Goal: Task Accomplishment & Management: Complete application form

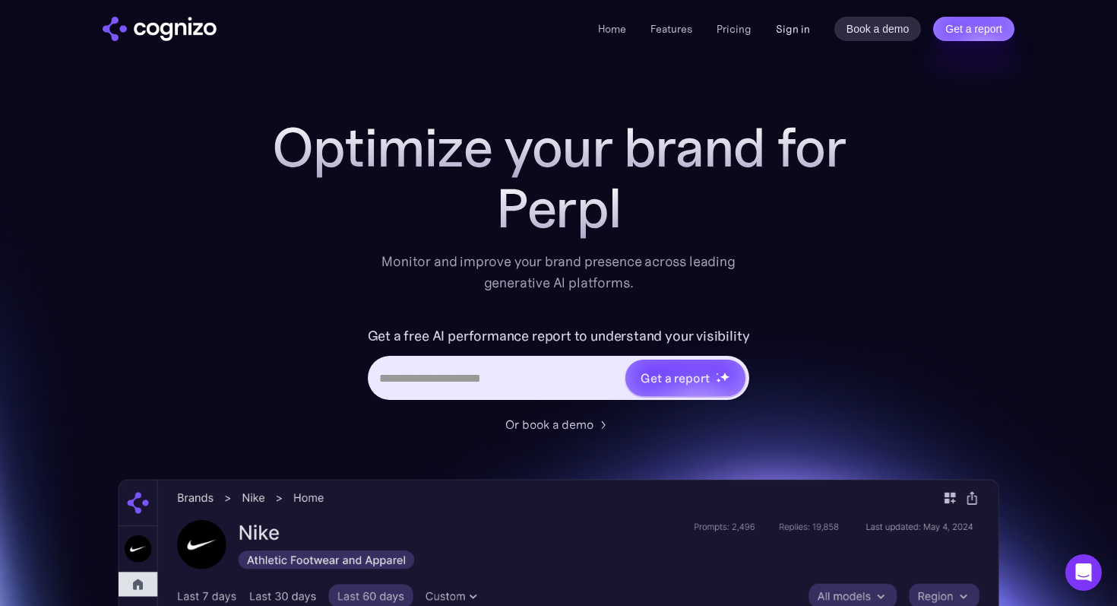
click at [794, 25] on link "Sign in" at bounding box center [793, 29] width 34 height 18
click at [795, 33] on link "Sign in" at bounding box center [793, 29] width 34 height 18
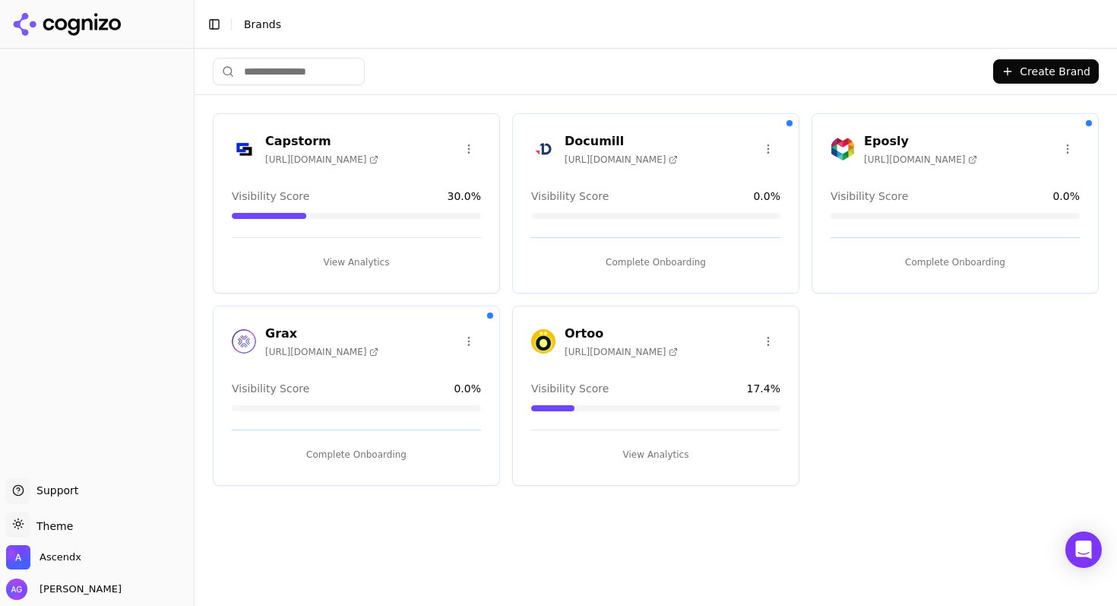
click at [891, 245] on div "Complete Onboarding" at bounding box center [955, 255] width 249 height 37
click at [903, 177] on div "Eposly https://eposly.io Visibility Score 0.0 % Complete Onboarding" at bounding box center [955, 203] width 287 height 180
click at [939, 252] on button "Complete Onboarding" at bounding box center [955, 262] width 249 height 24
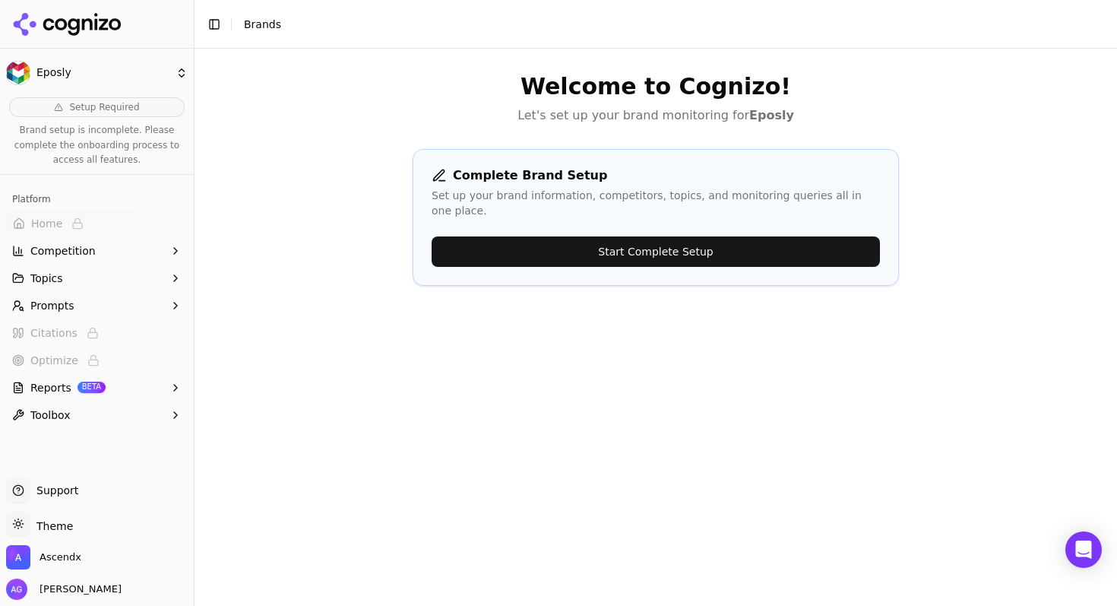
click at [638, 243] on button "Start Complete Setup" at bounding box center [656, 251] width 448 height 30
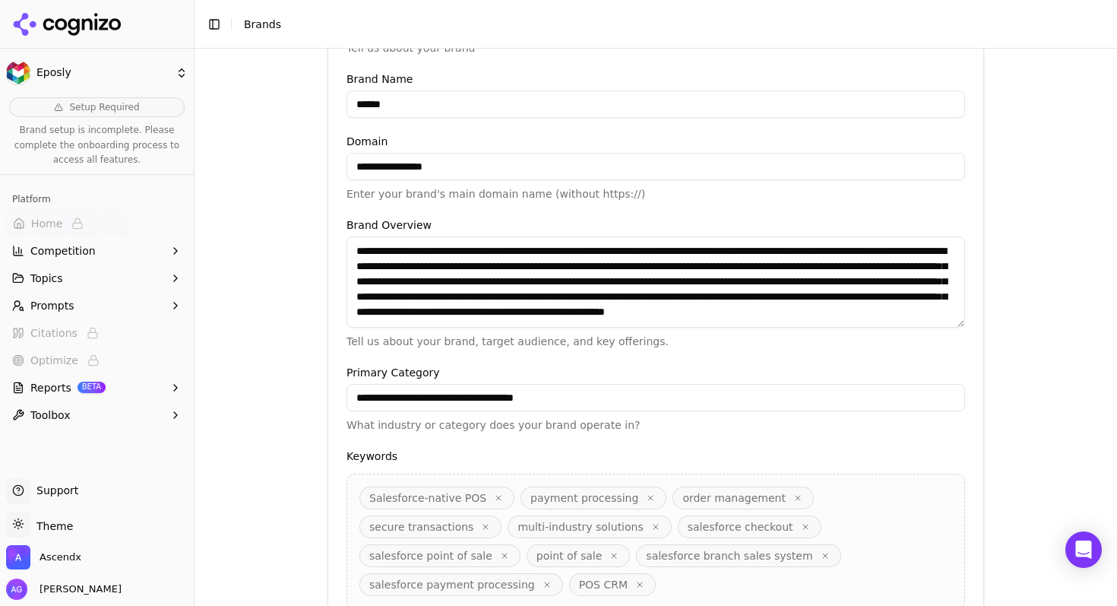
scroll to position [405, 0]
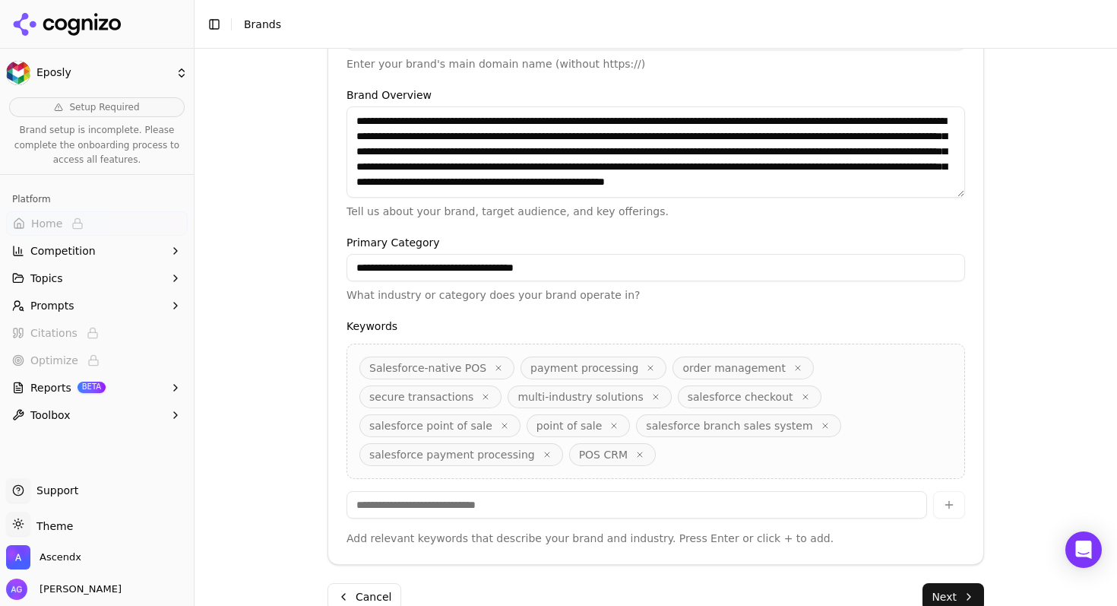
click at [950, 583] on button "Next" at bounding box center [953, 596] width 62 height 27
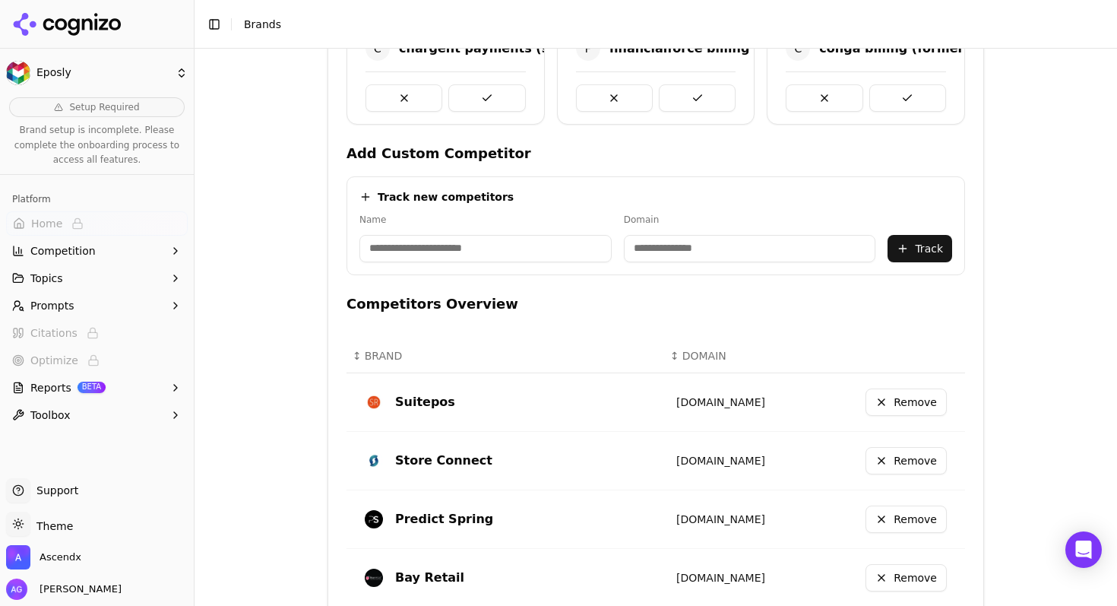
scroll to position [535, 0]
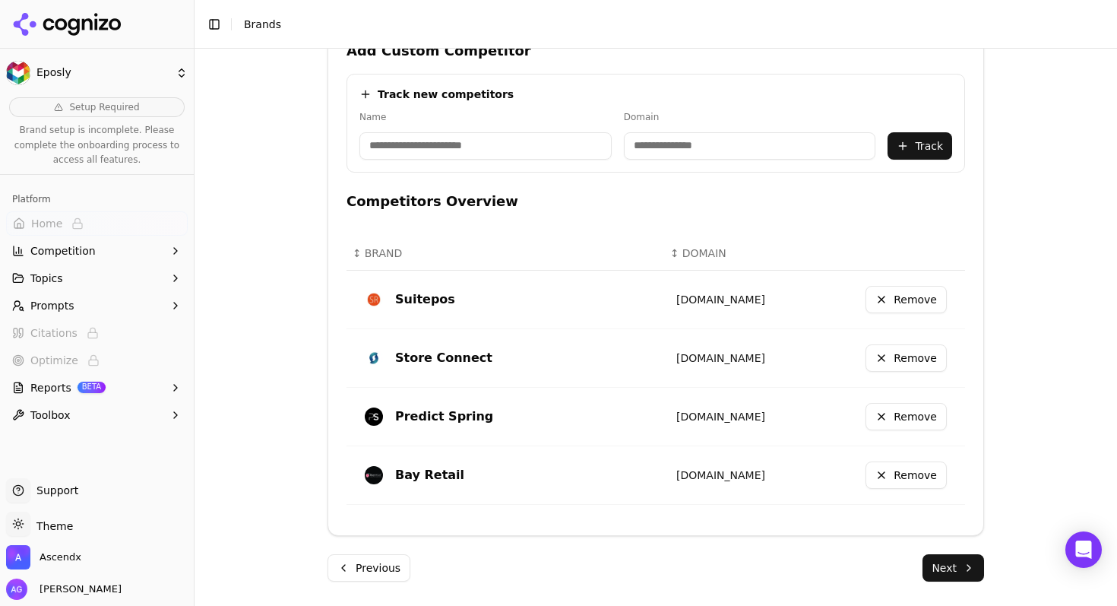
click at [946, 568] on button "Next" at bounding box center [953, 567] width 62 height 27
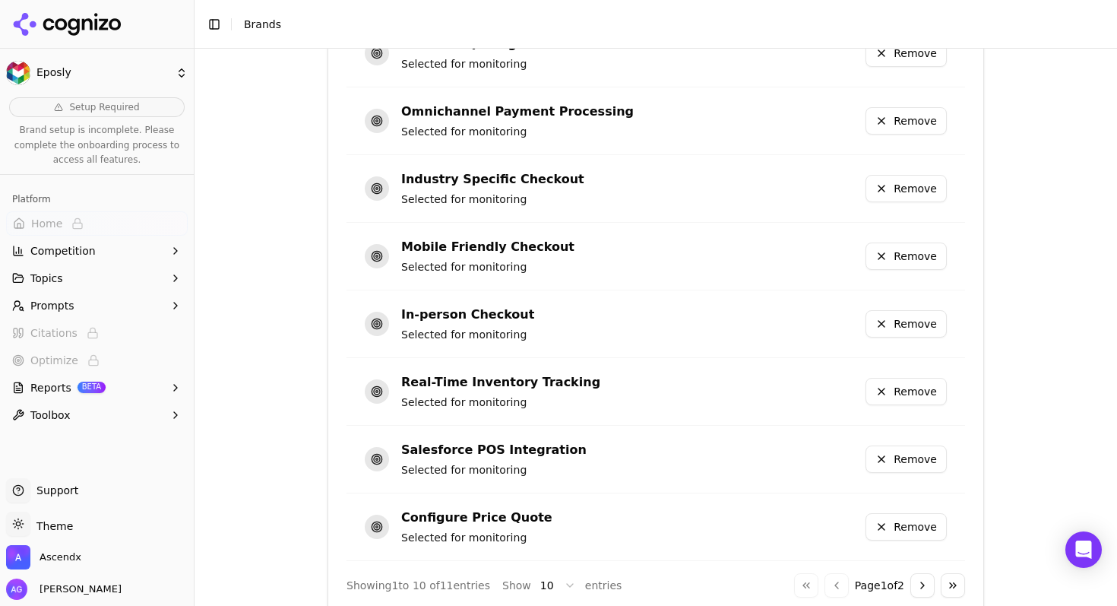
scroll to position [1045, 0]
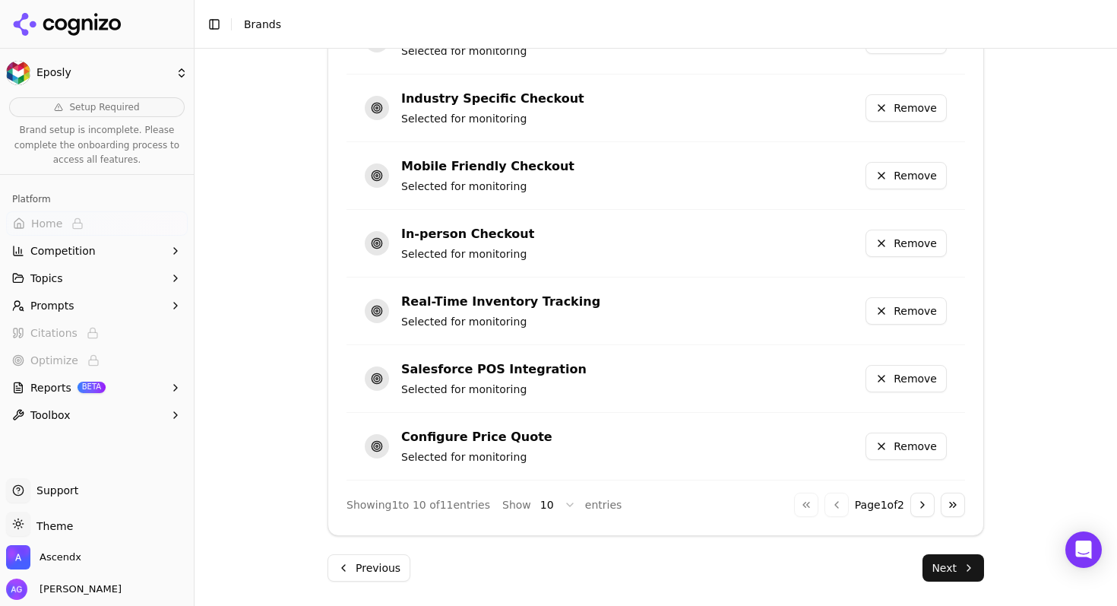
click at [940, 571] on button "Next" at bounding box center [953, 567] width 62 height 27
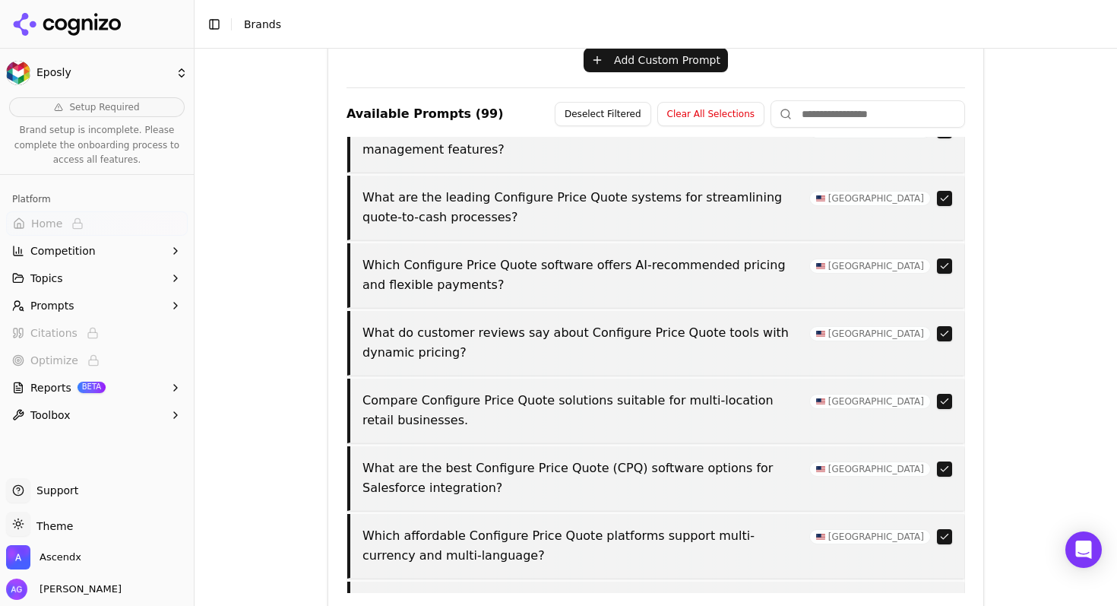
scroll to position [623, 0]
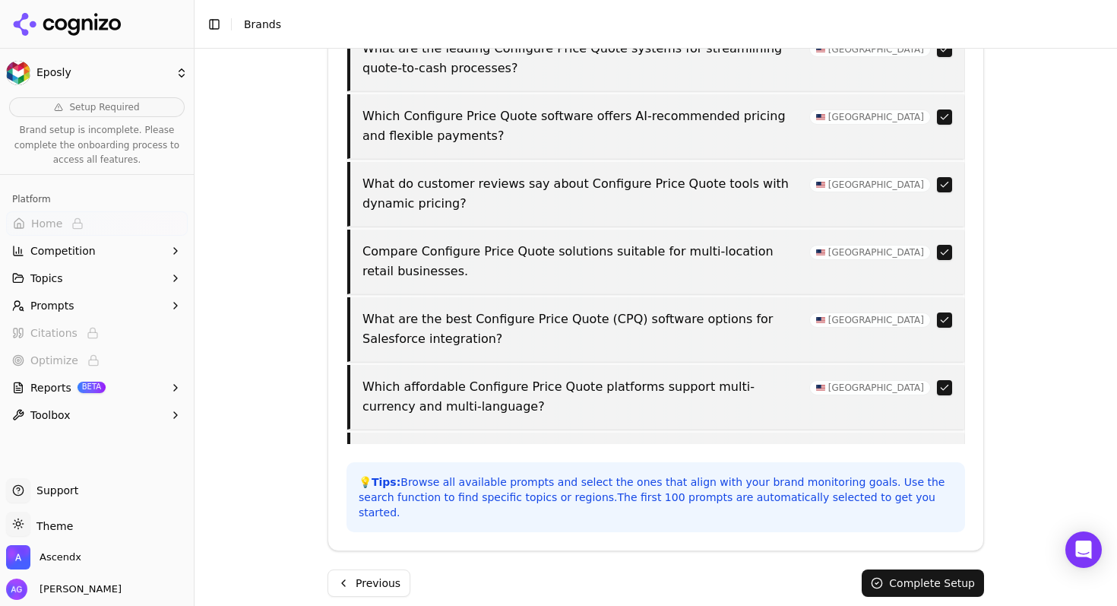
click at [907, 569] on button "Complete Setup" at bounding box center [923, 582] width 122 height 27
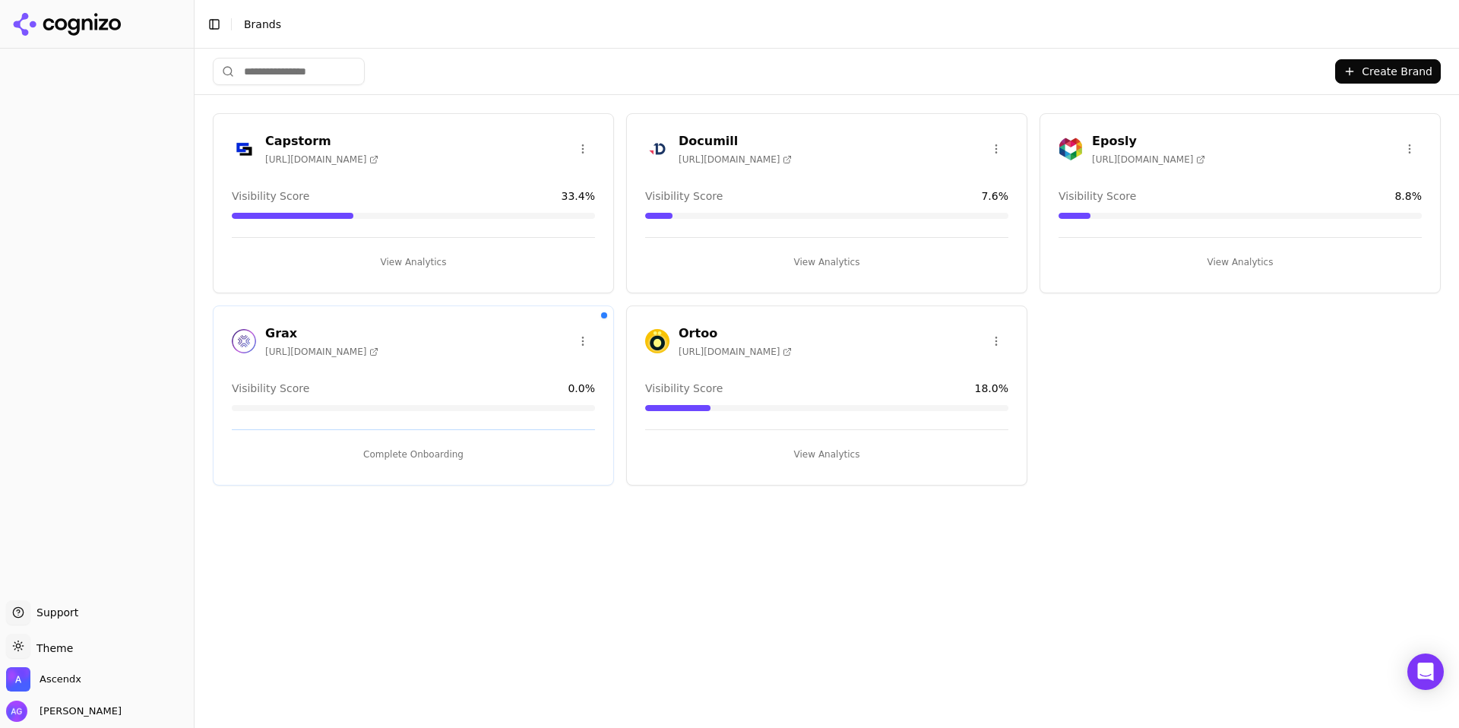
click at [416, 258] on button "View Analytics" at bounding box center [413, 262] width 363 height 24
click at [826, 264] on button "View Analytics" at bounding box center [826, 262] width 363 height 24
click at [433, 251] on button "View Analytics" at bounding box center [413, 262] width 363 height 24
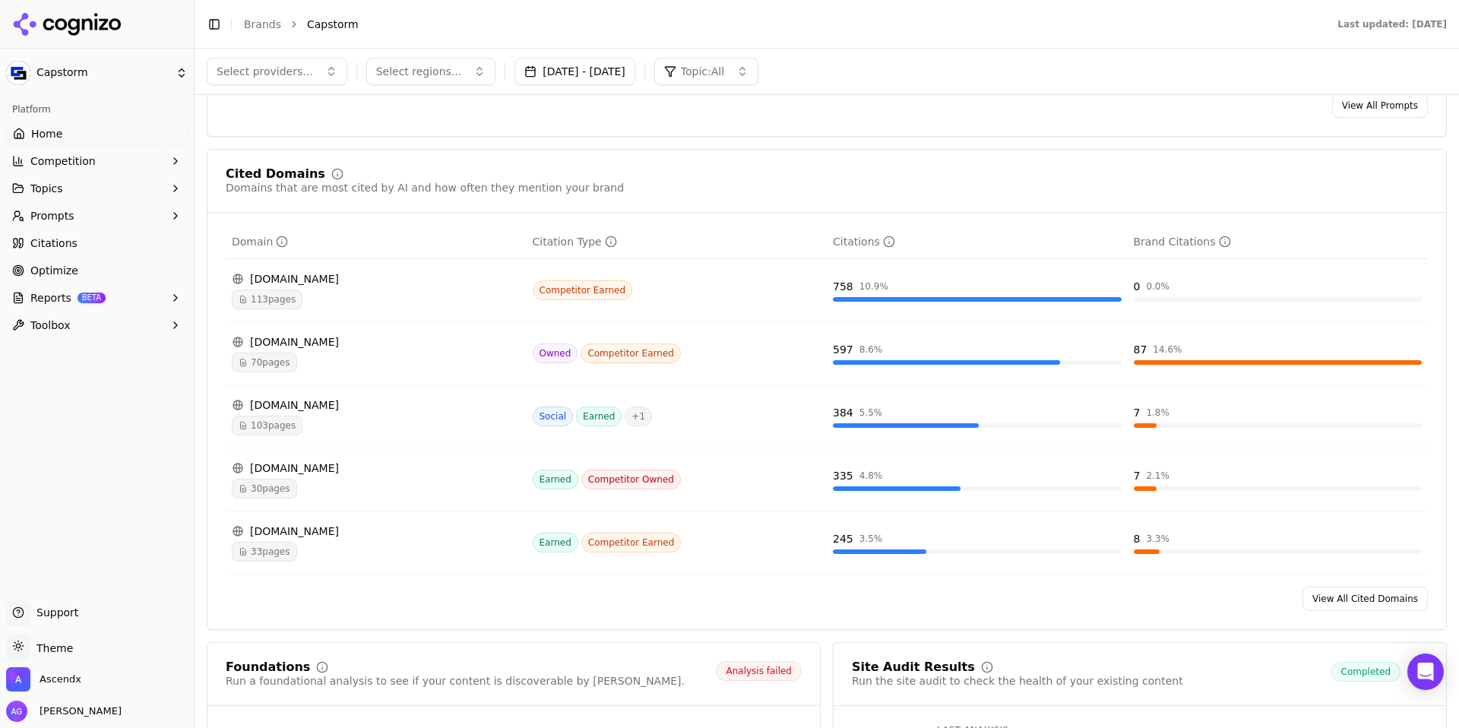
scroll to position [1490, 0]
click at [261, 372] on span "70 pages" at bounding box center [264, 362] width 65 height 20
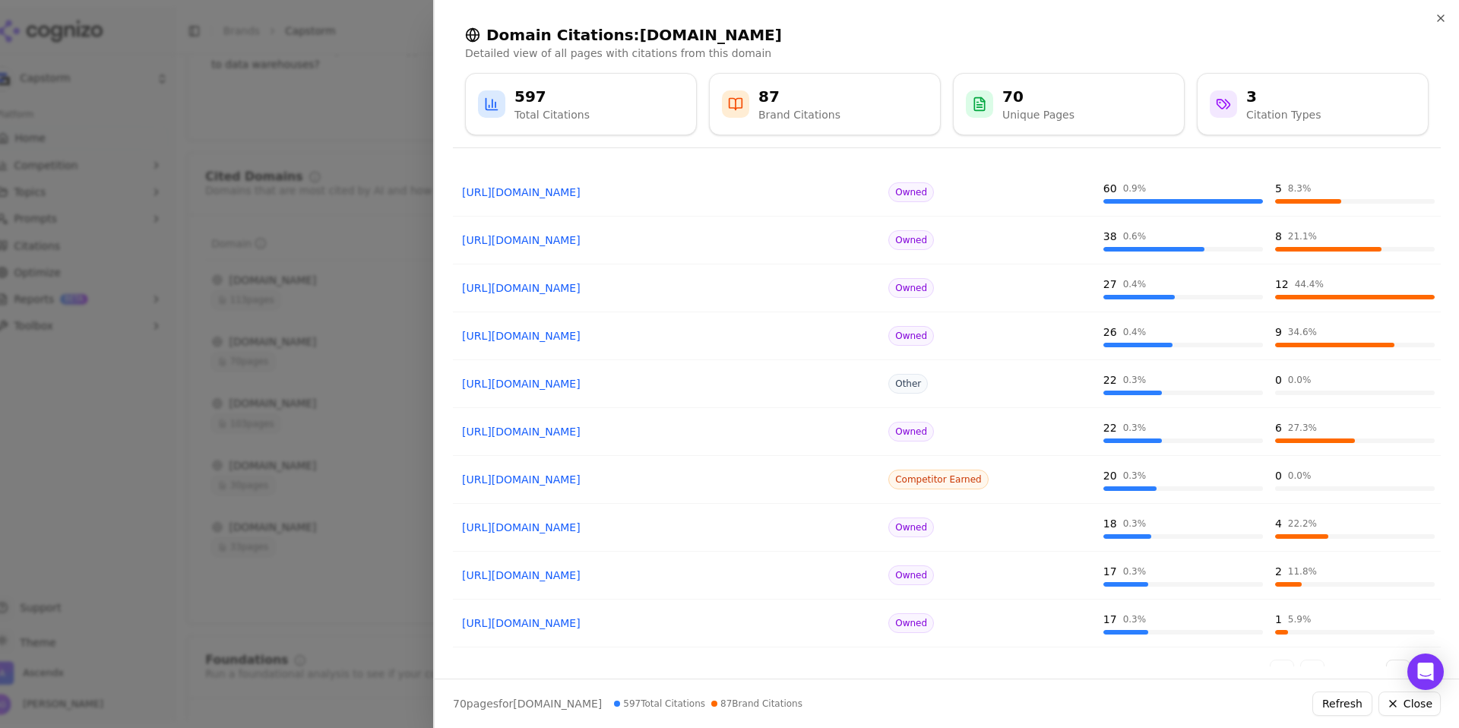
scroll to position [107, 0]
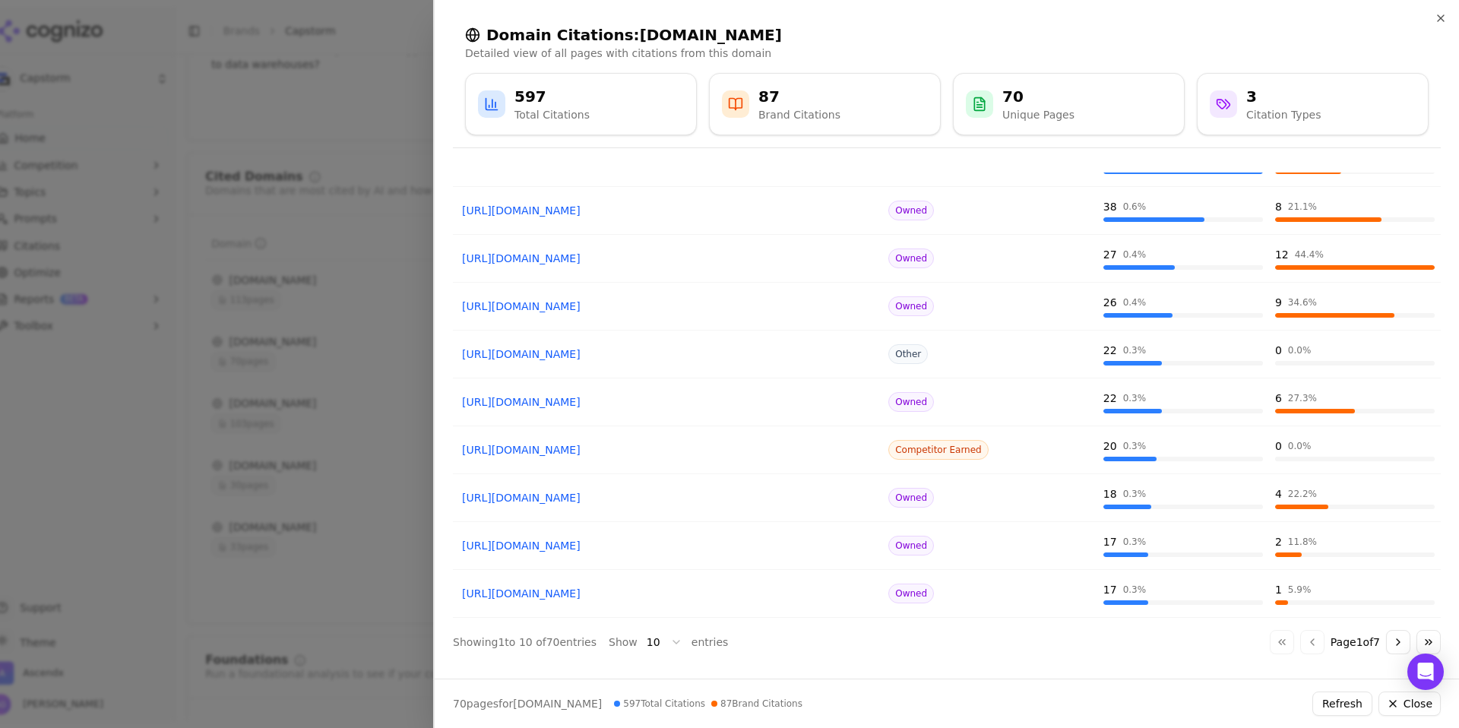
click at [570, 496] on link "[URL][DOMAIN_NAME]" at bounding box center [667, 497] width 411 height 15
